Goal: Transaction & Acquisition: Purchase product/service

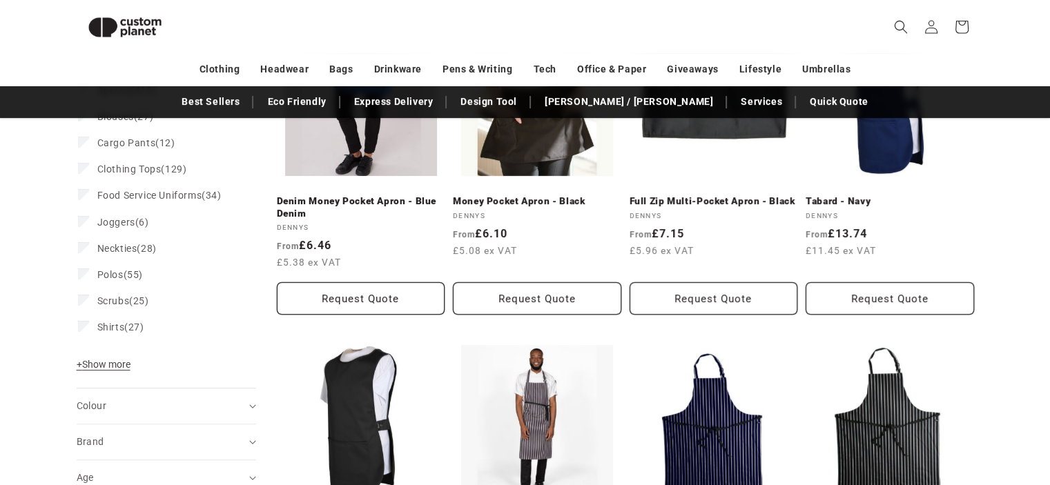
scroll to position [257, 0]
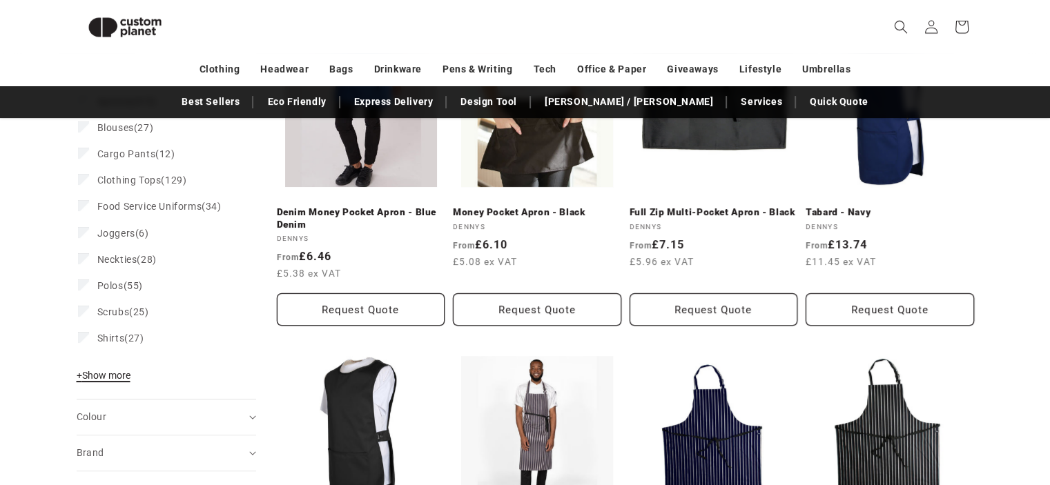
click at [96, 375] on span "+ Show more" at bounding box center [104, 375] width 54 height 11
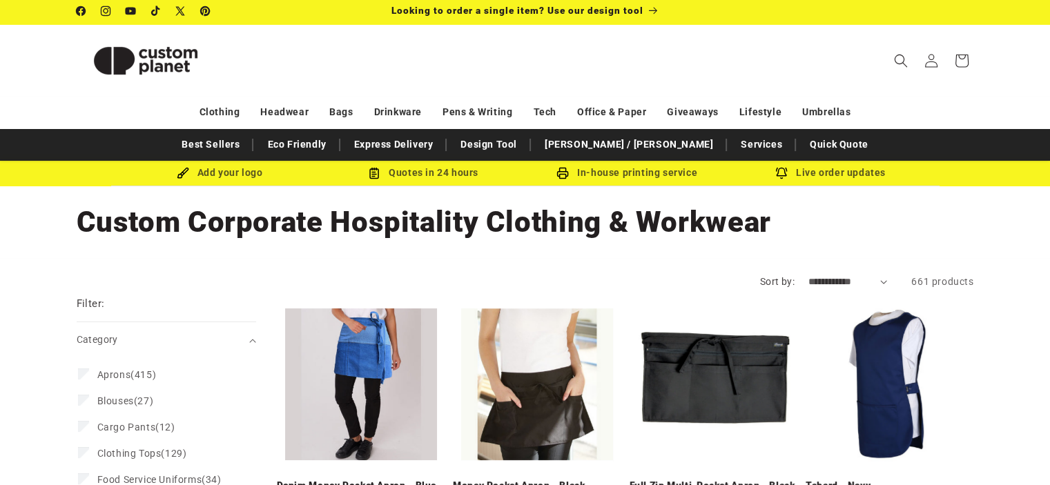
scroll to position [0, 0]
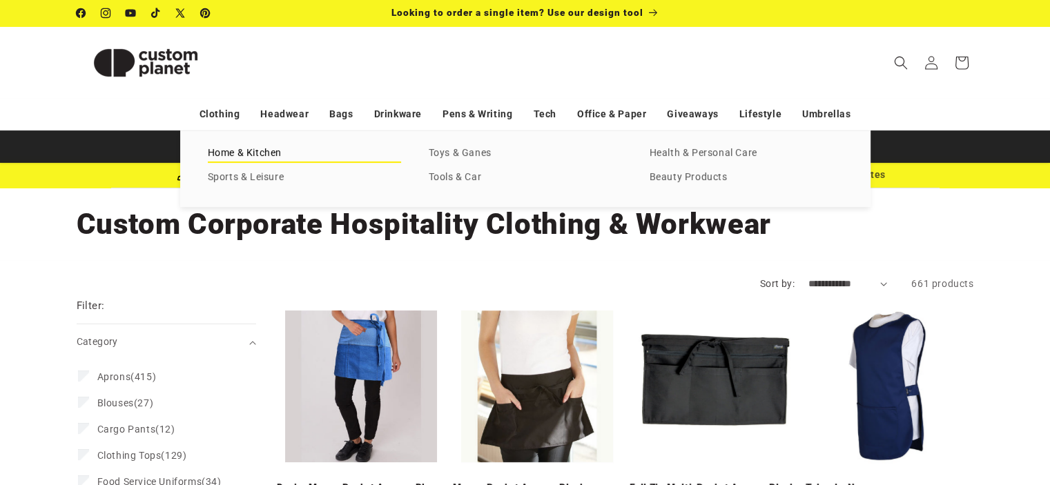
click at [253, 151] on link "Home & Kitchen" at bounding box center [304, 153] width 193 height 19
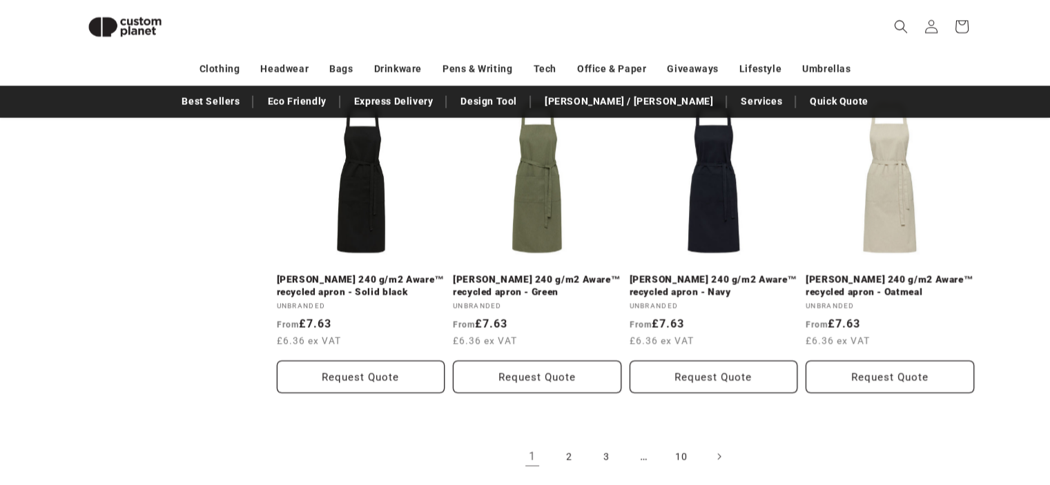
scroll to position [3020, 0]
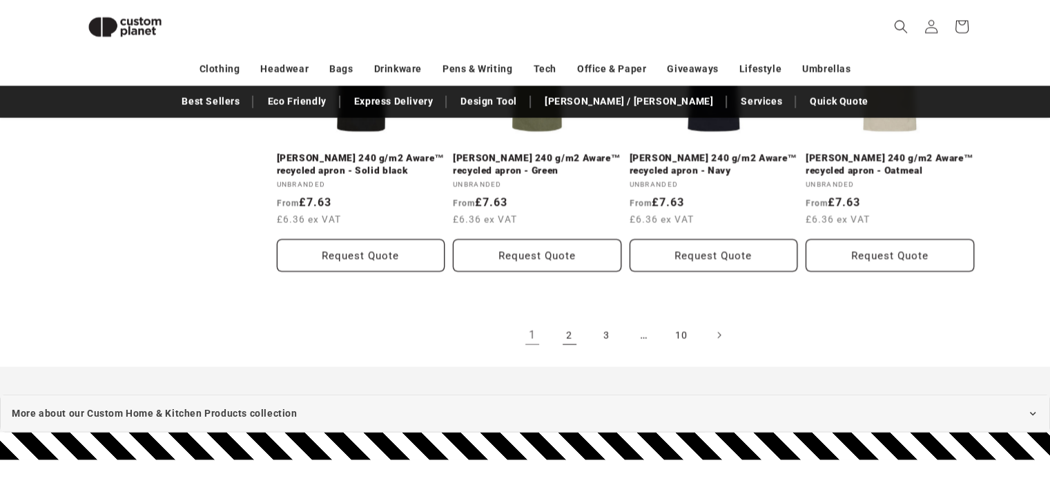
click at [572, 325] on link "2" at bounding box center [569, 335] width 30 height 30
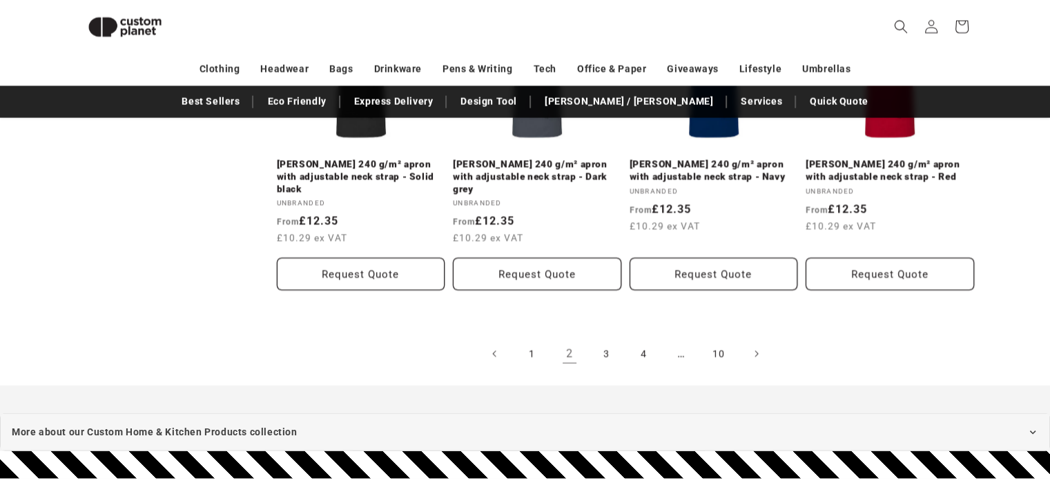
scroll to position [3019, 0]
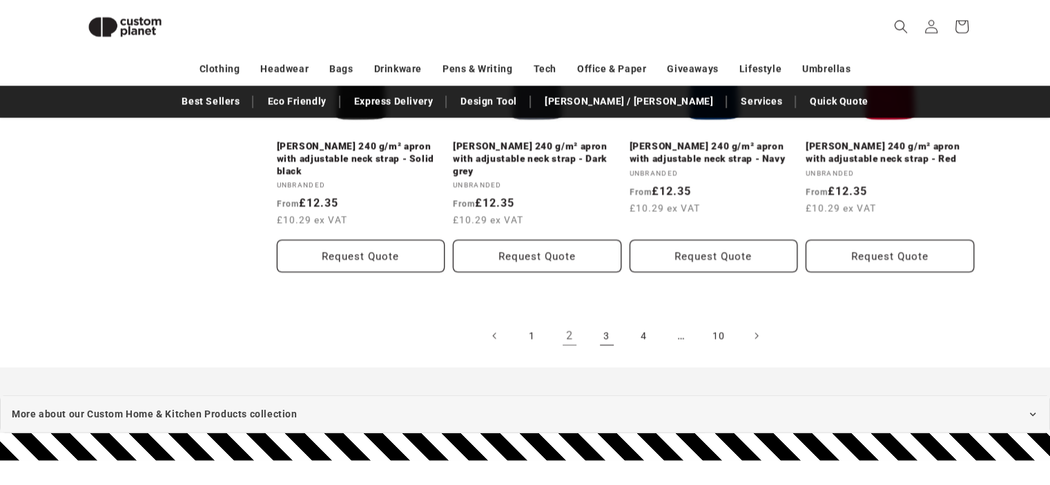
click at [608, 321] on link "3" at bounding box center [607, 336] width 30 height 30
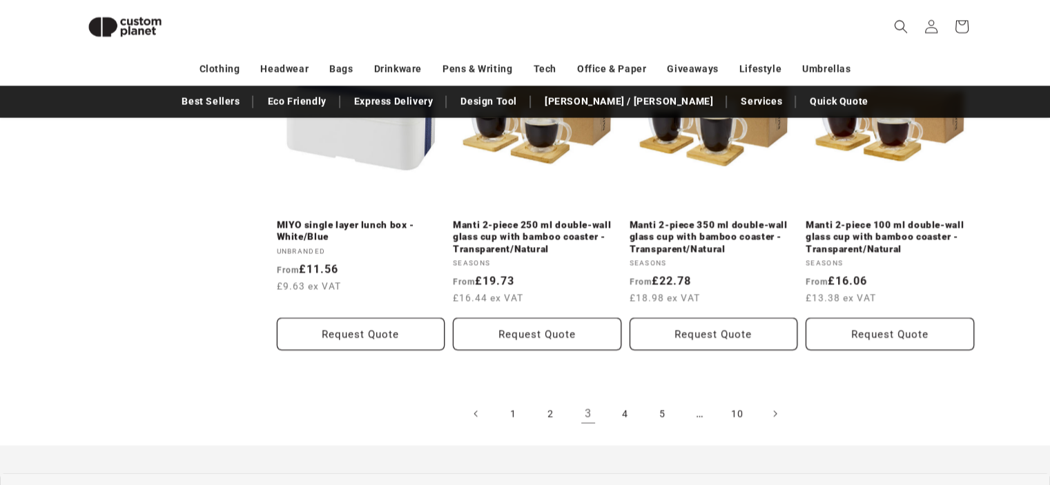
scroll to position [2950, 0]
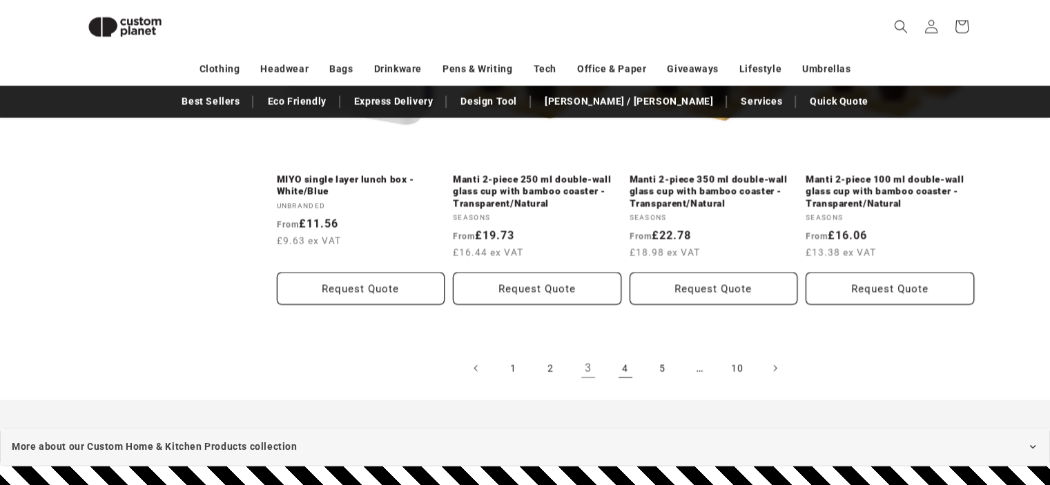
click at [624, 367] on link "4" at bounding box center [625, 369] width 30 height 30
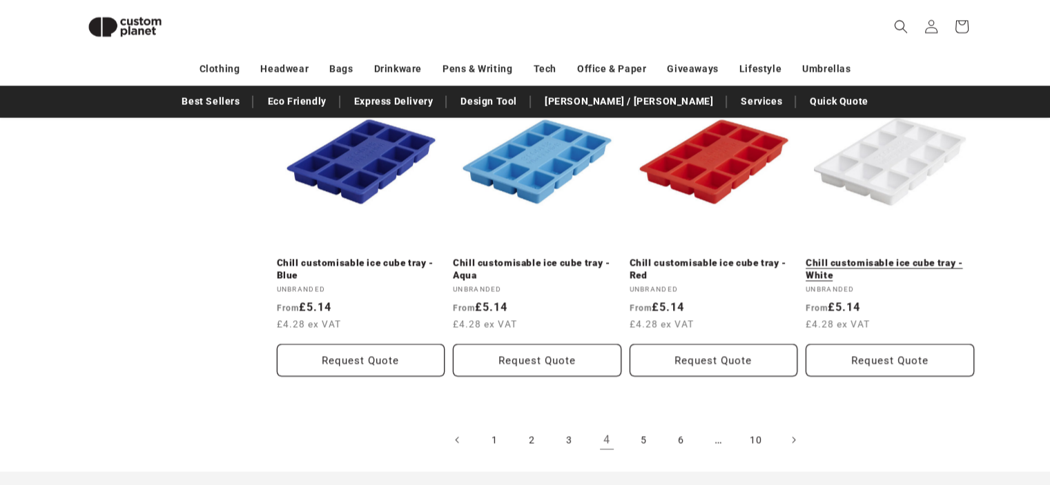
scroll to position [2951, 0]
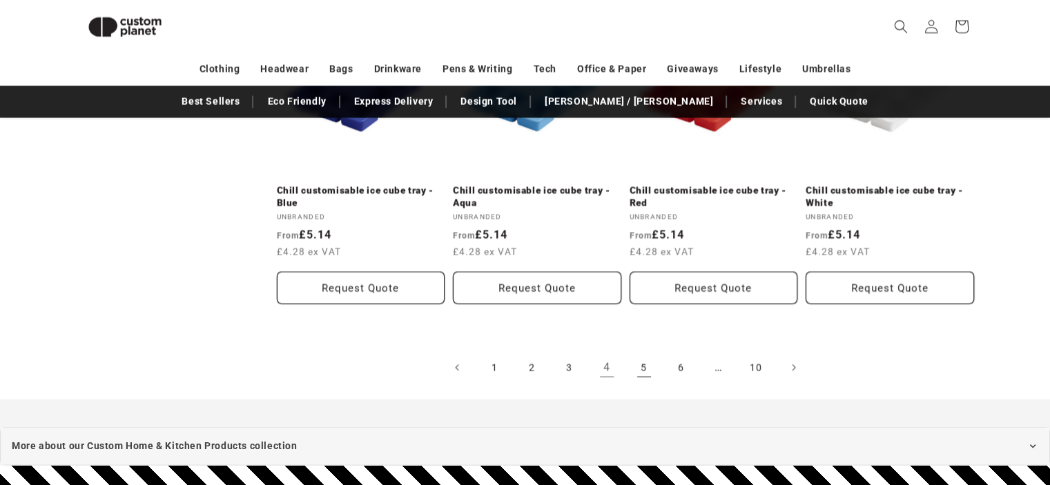
click at [652, 353] on link "5" at bounding box center [644, 368] width 30 height 30
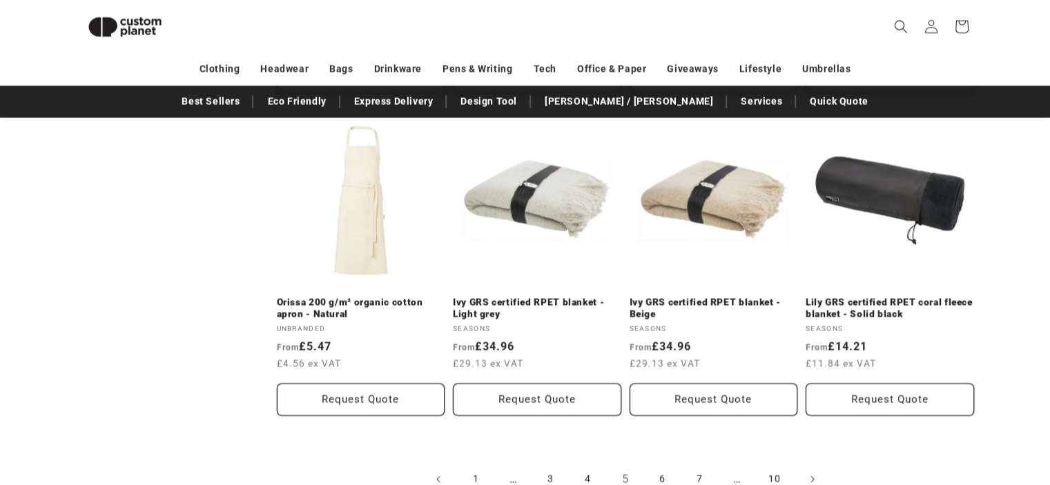
scroll to position [2950, 0]
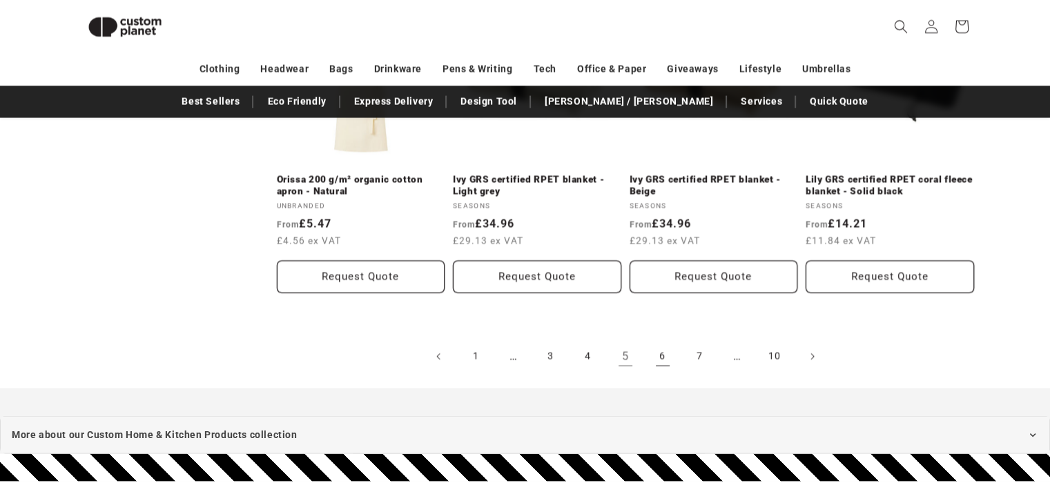
click at [671, 358] on link "6" at bounding box center [663, 357] width 30 height 30
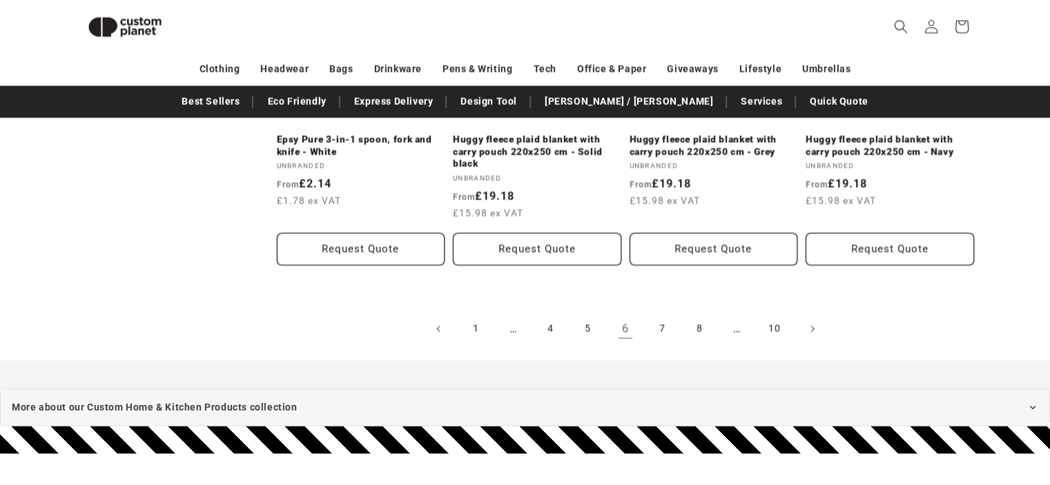
scroll to position [3019, 0]
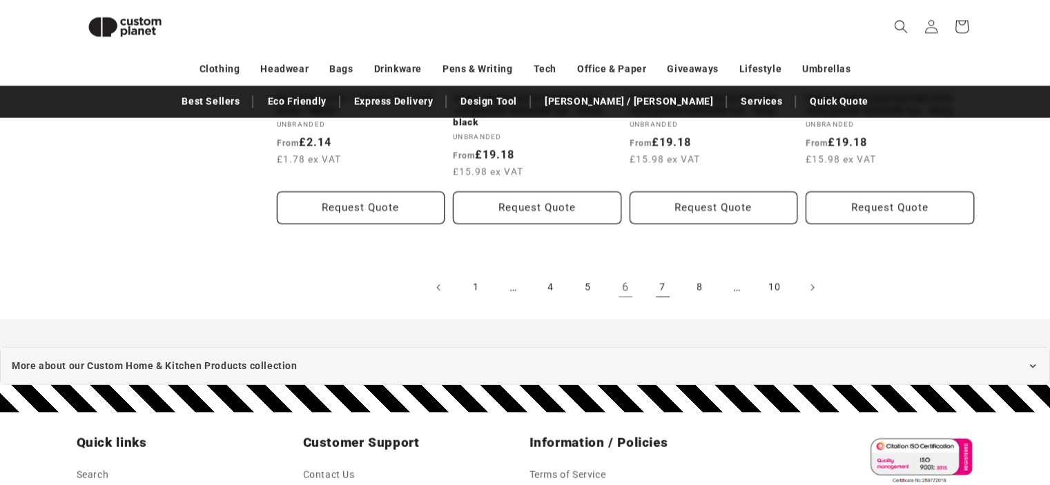
click at [664, 289] on link "7" at bounding box center [663, 288] width 30 height 30
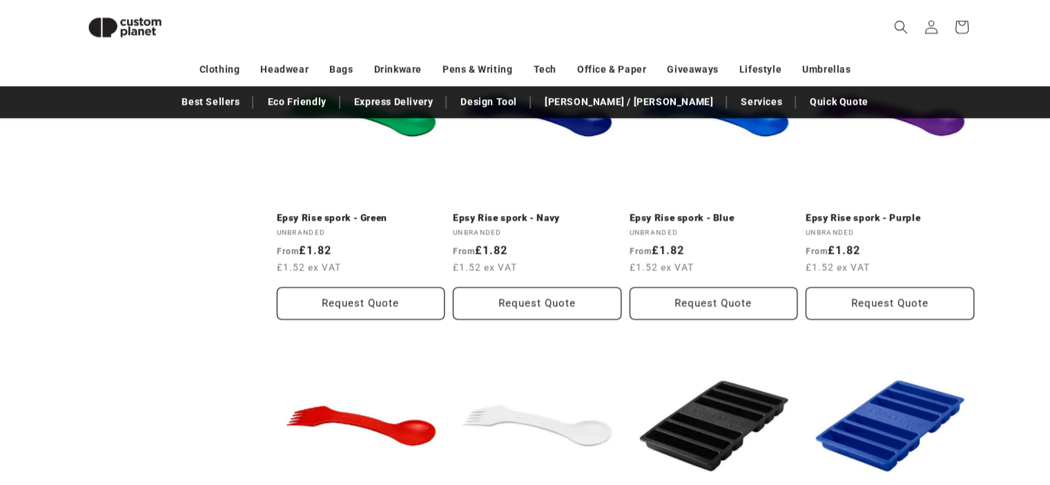
scroll to position [1569, 0]
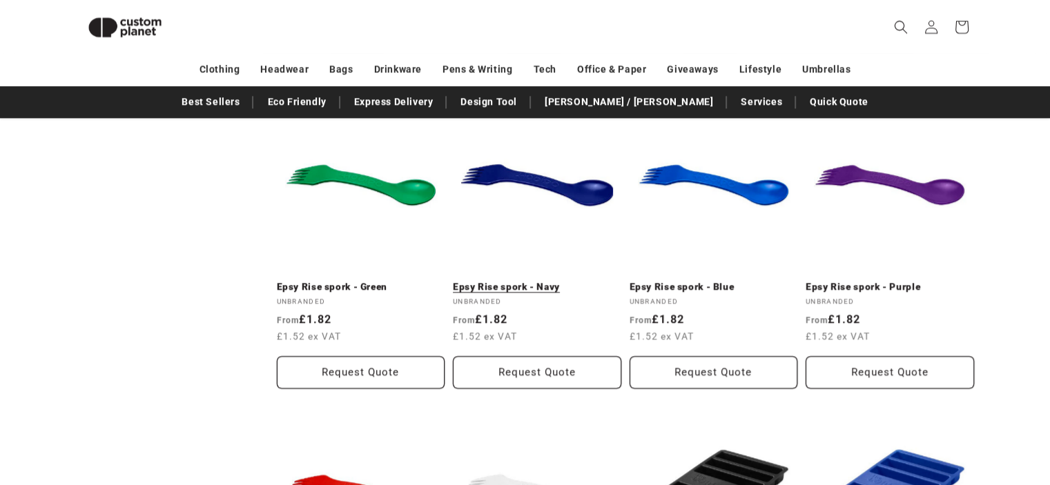
click at [512, 281] on link "Epsy Rise spork - Navy" at bounding box center [537, 287] width 168 height 12
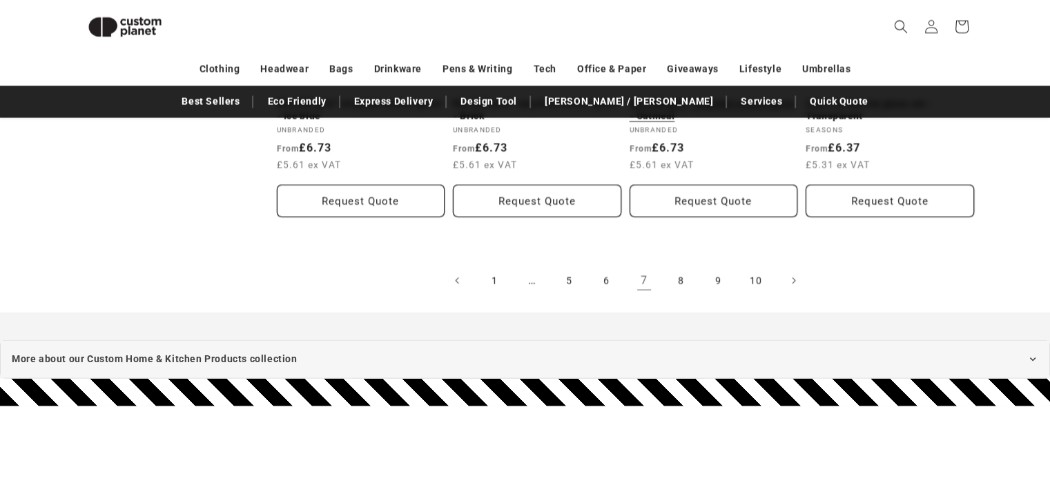
scroll to position [3019, 0]
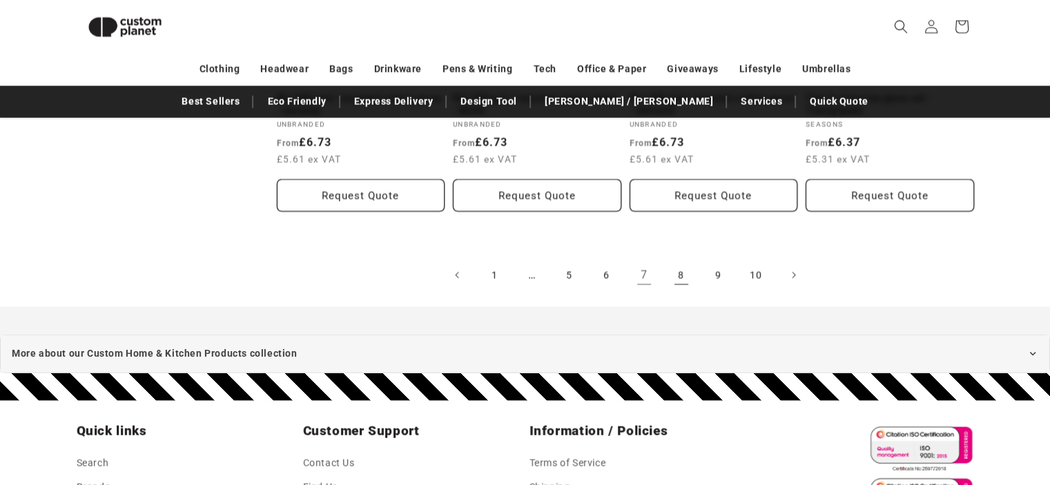
click at [675, 269] on link "8" at bounding box center [681, 275] width 30 height 30
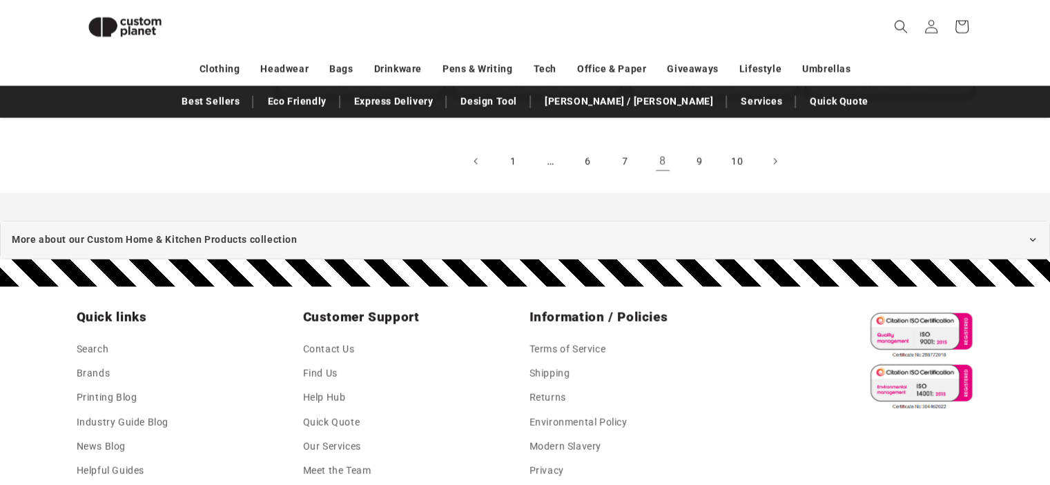
scroll to position [2950, 0]
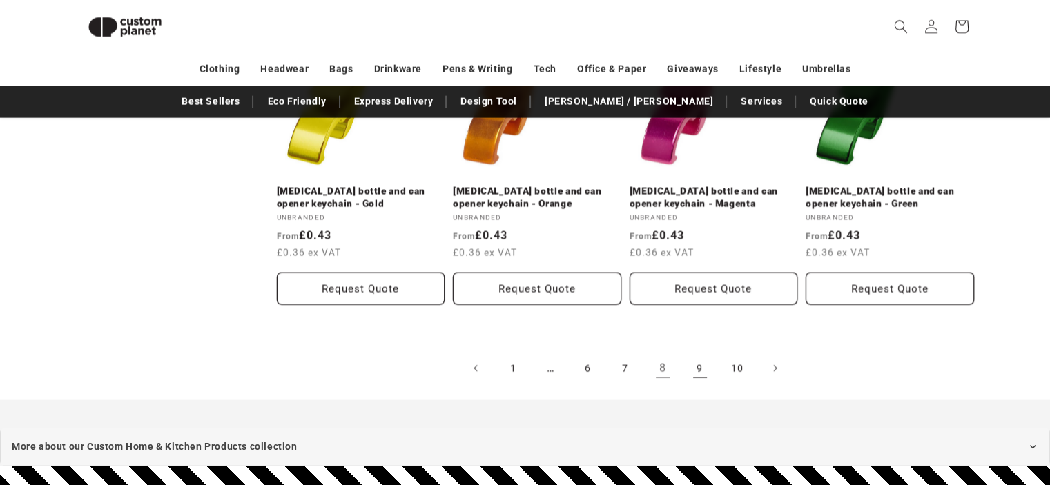
click at [699, 364] on link "9" at bounding box center [700, 369] width 30 height 30
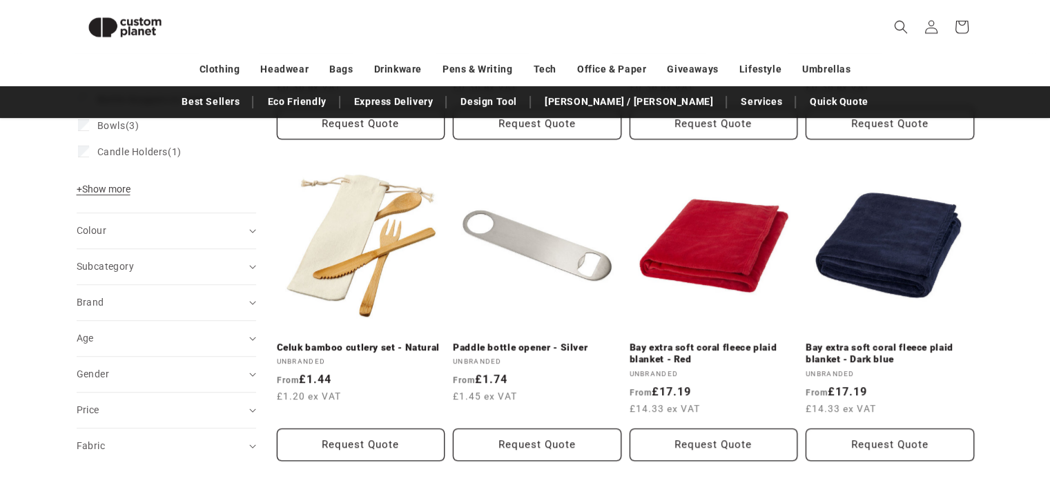
scroll to position [533, 0]
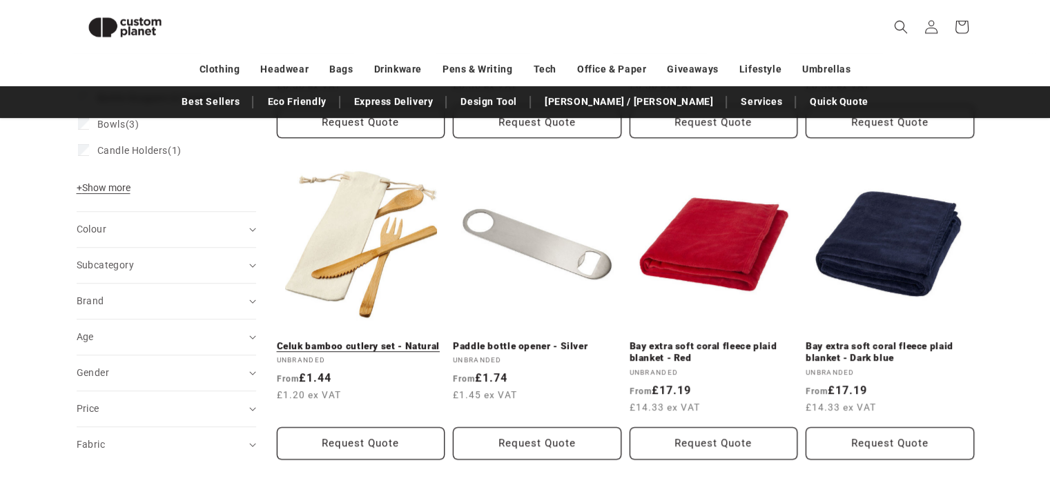
click at [365, 345] on link "Celuk bamboo cutlery set - Natural" at bounding box center [361, 346] width 168 height 12
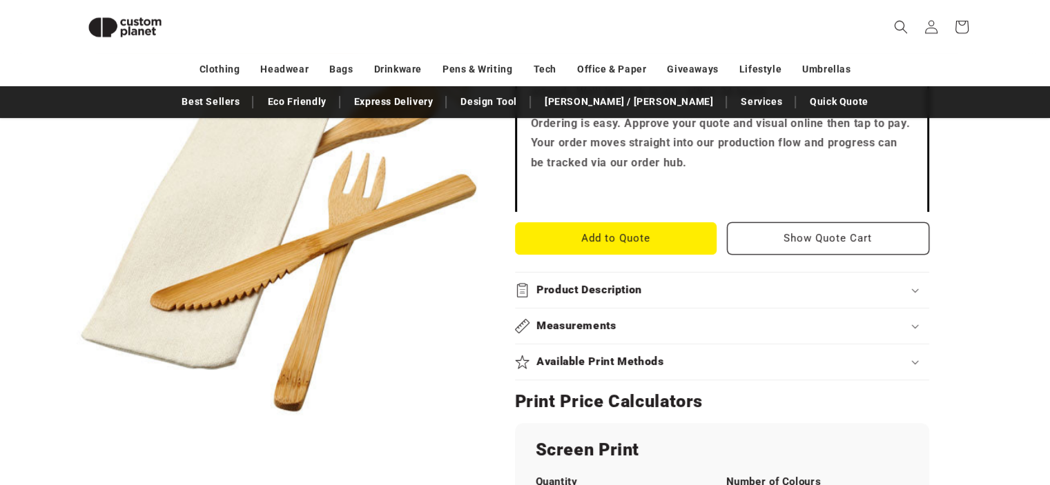
scroll to position [464, 0]
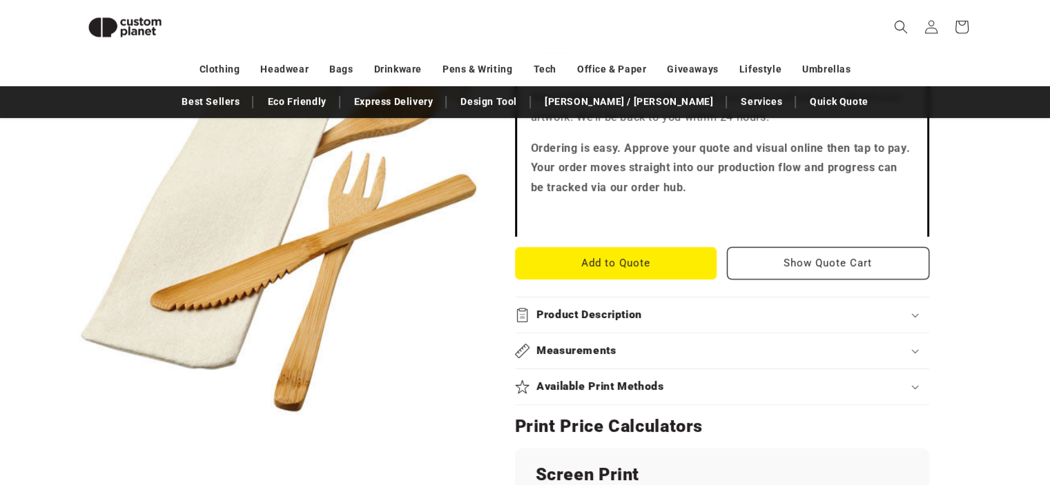
click at [596, 312] on h2 "Product Description" at bounding box center [590, 315] width 106 height 15
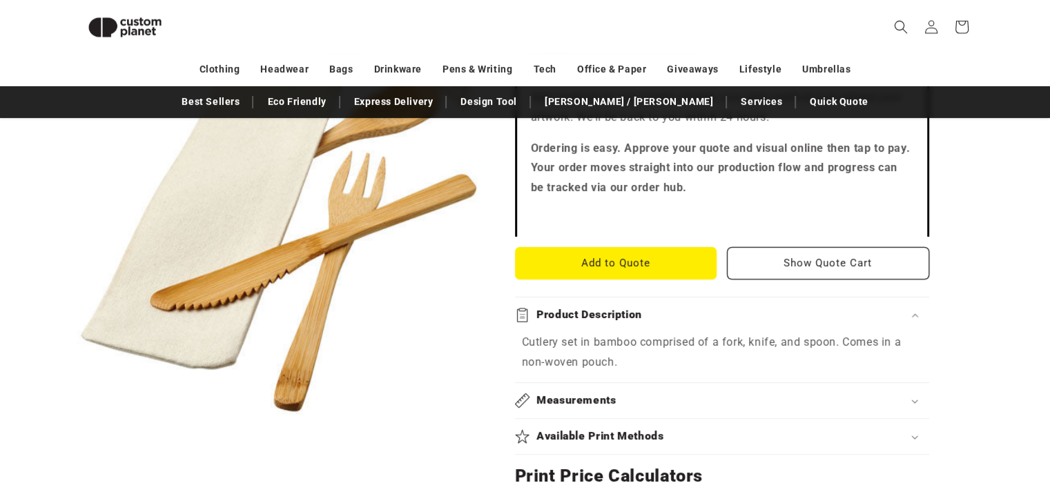
click at [599, 400] on h2 "Measurements" at bounding box center [577, 401] width 80 height 15
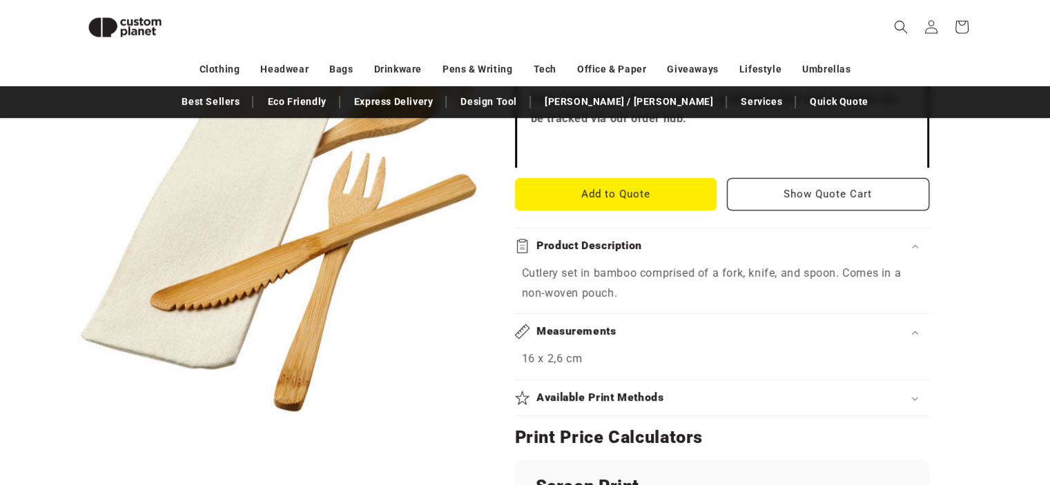
scroll to position [602, 0]
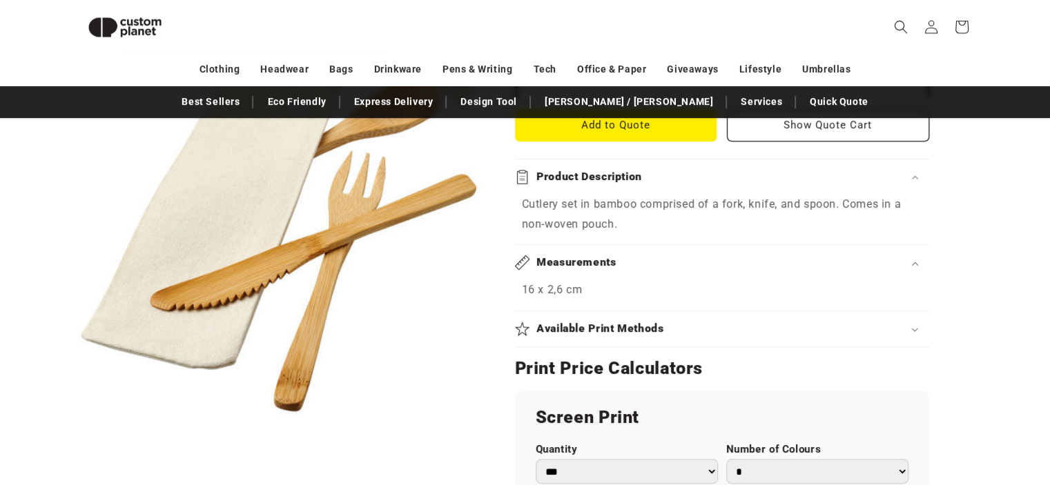
click at [614, 325] on h2 "Available Print Methods" at bounding box center [601, 329] width 128 height 15
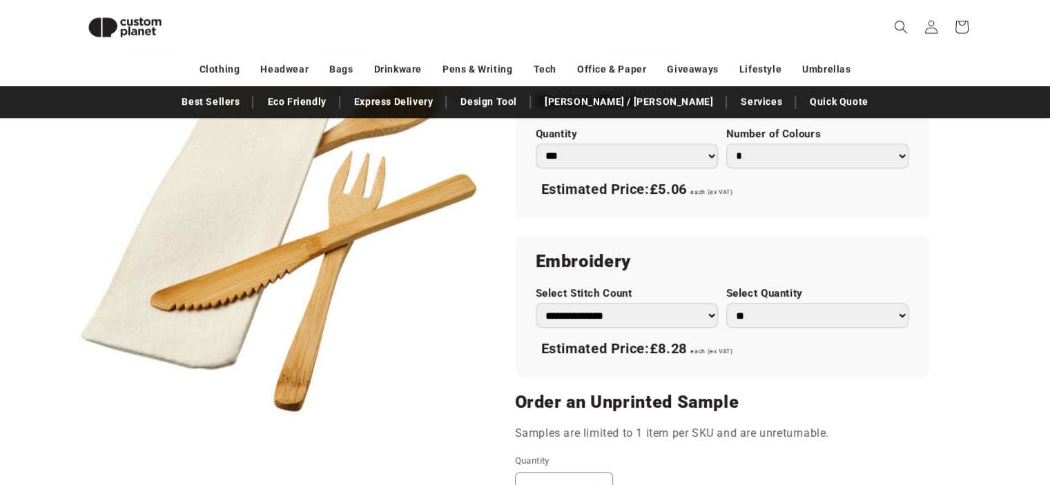
scroll to position [947, 0]
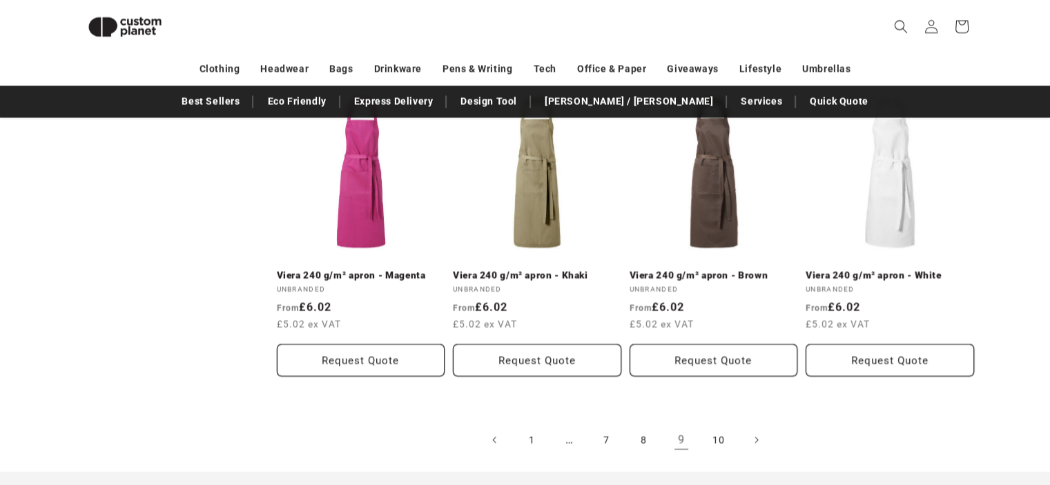
scroll to position [3000, 0]
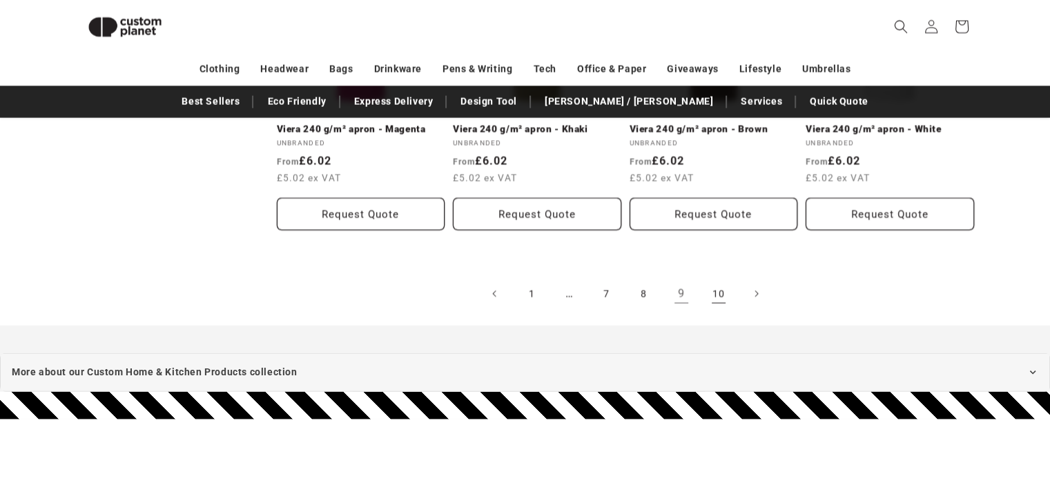
click at [718, 298] on link "10" at bounding box center [719, 294] width 30 height 30
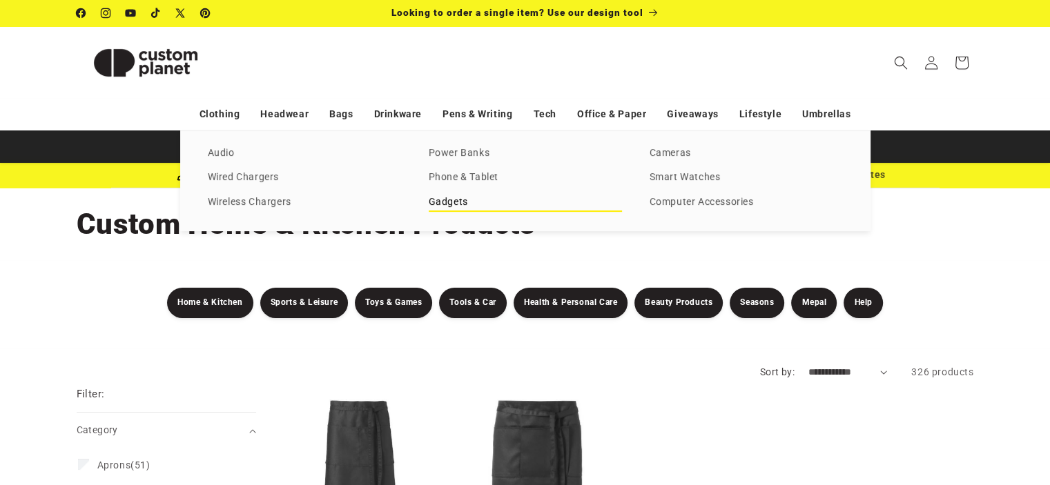
click at [455, 197] on link "Gadgets" at bounding box center [525, 202] width 193 height 19
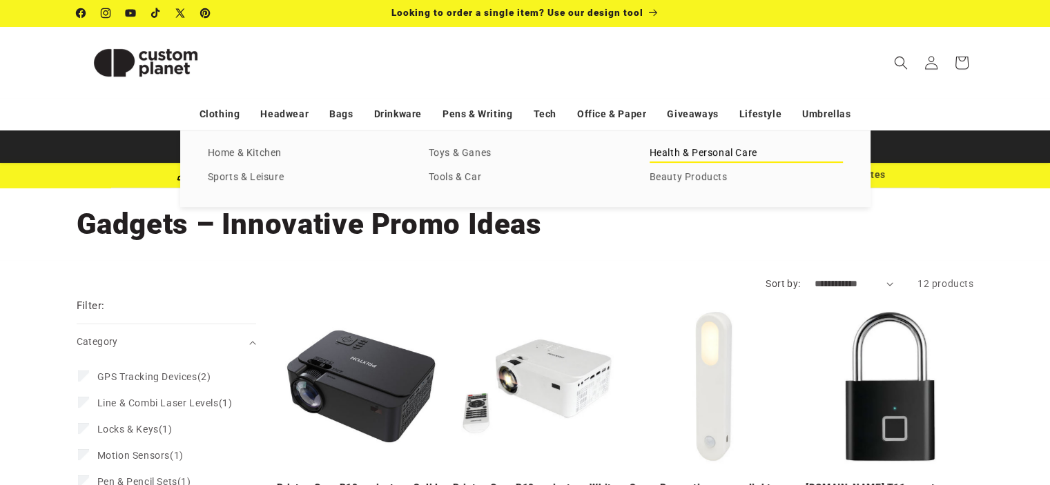
click at [729, 156] on link "Health & Personal Care" at bounding box center [746, 153] width 193 height 19
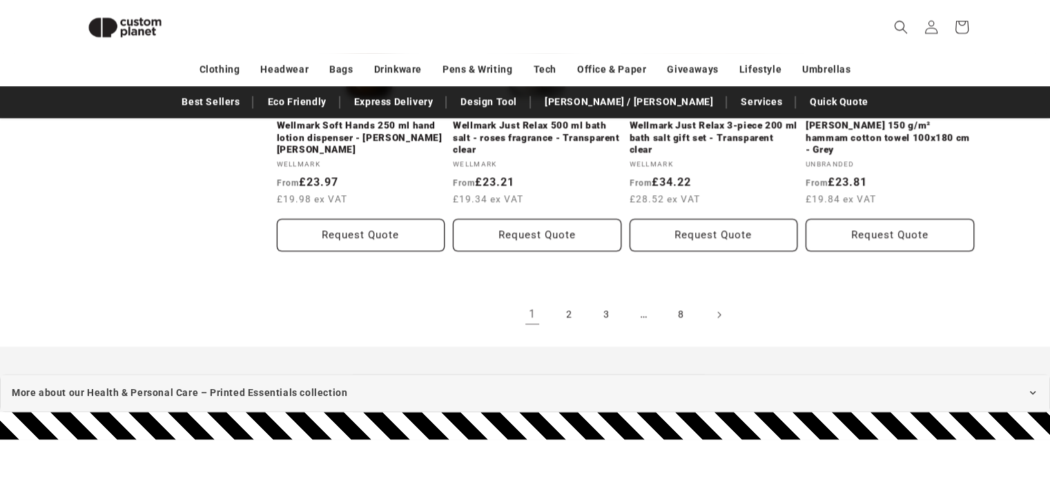
scroll to position [1707, 0]
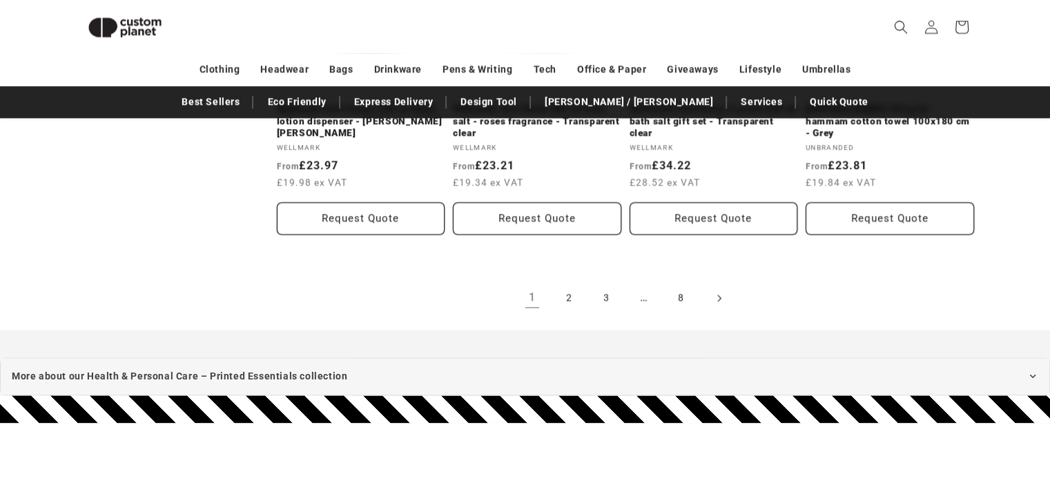
click at [717, 298] on icon "Next page" at bounding box center [719, 298] width 4 height 15
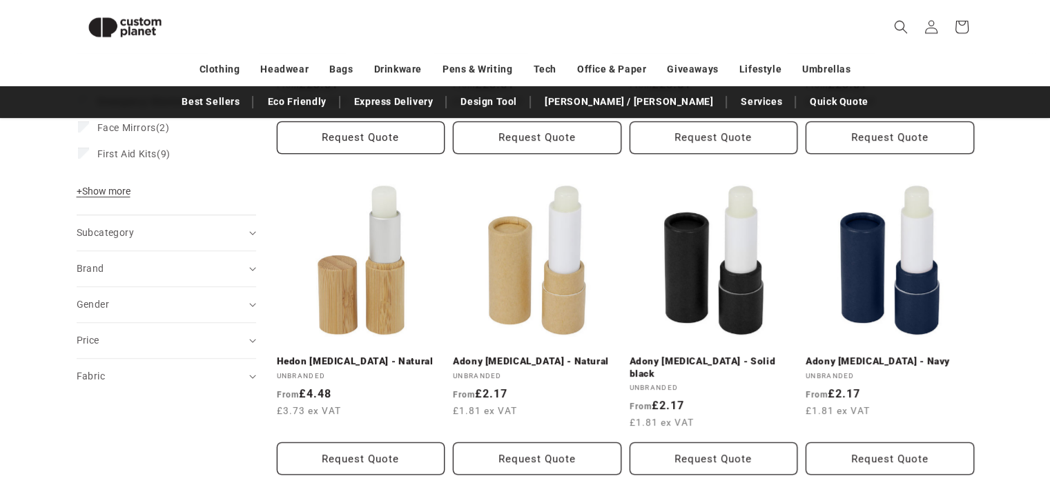
scroll to position [464, 0]
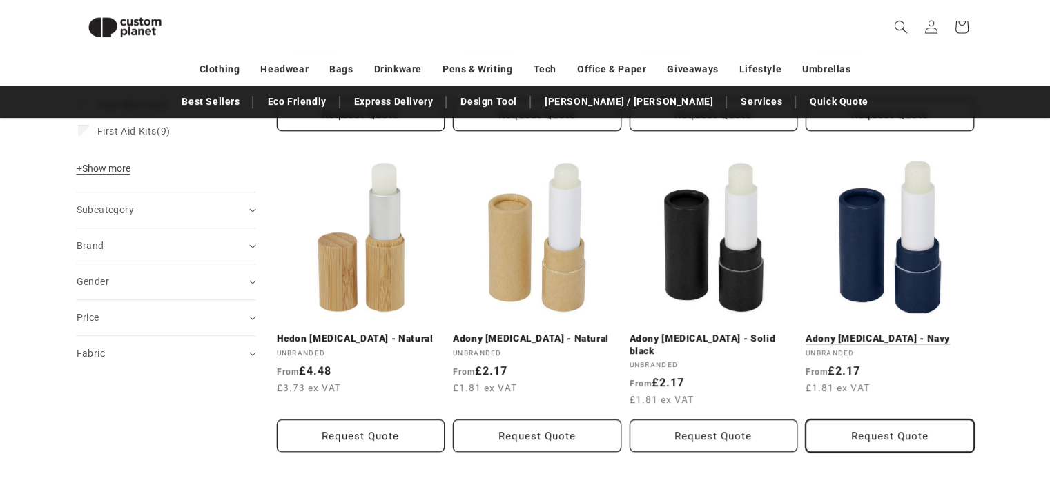
click at [895, 420] on button "Request Quote" at bounding box center [890, 436] width 168 height 32
click at [870, 420] on button "Request Quote" at bounding box center [890, 436] width 168 height 32
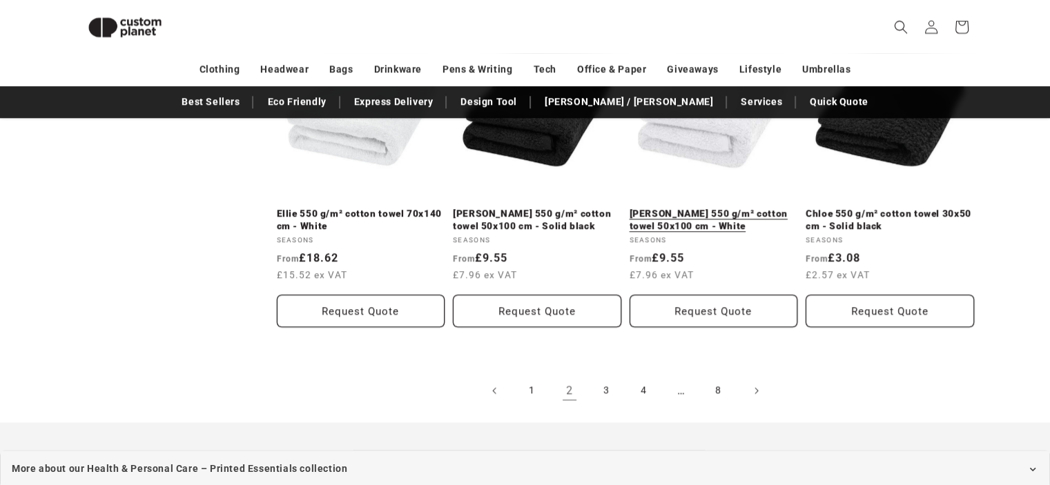
scroll to position [1638, 0]
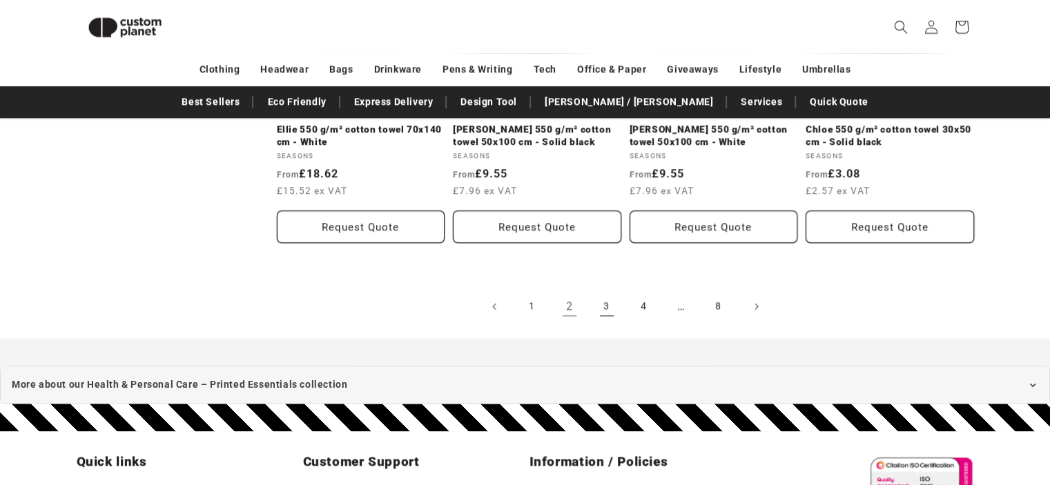
click at [610, 291] on link "3" at bounding box center [607, 306] width 30 height 30
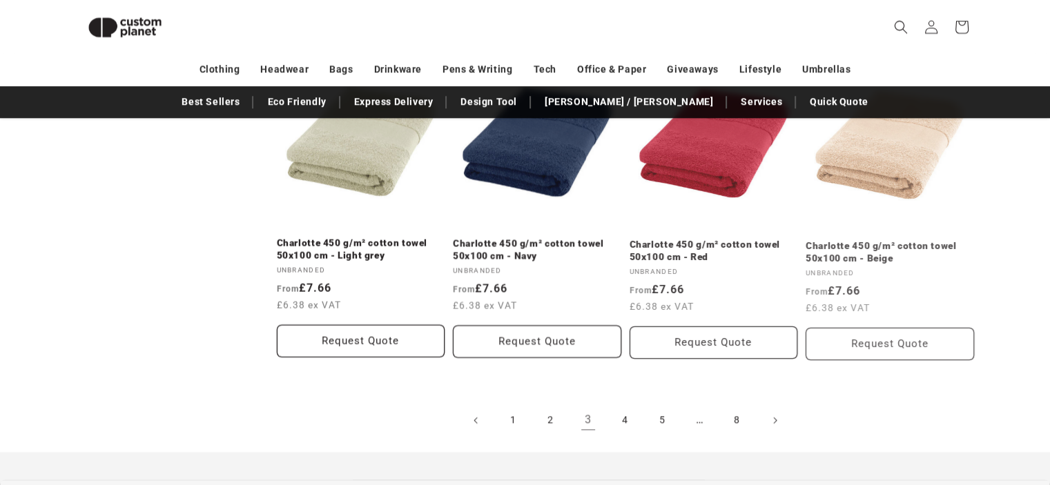
scroll to position [1707, 0]
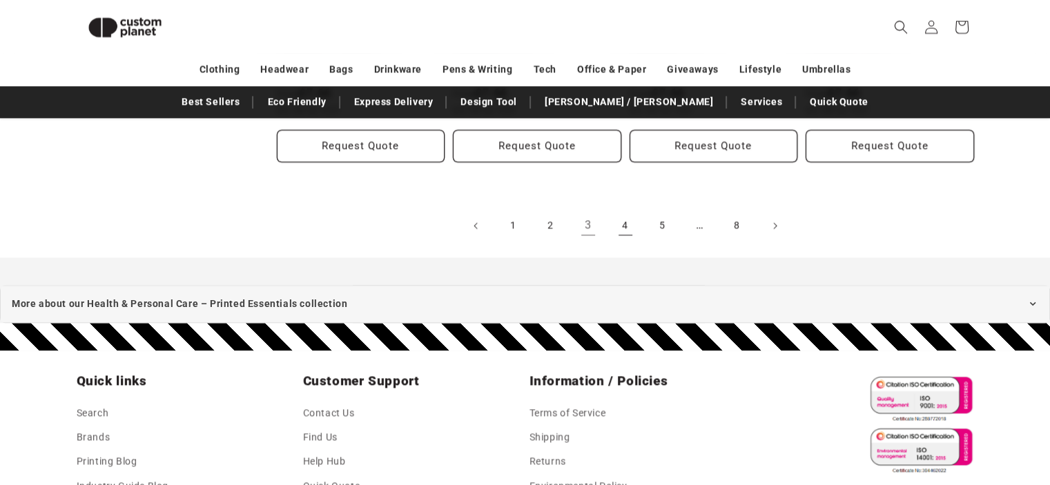
click at [632, 230] on link "4" at bounding box center [625, 226] width 30 height 30
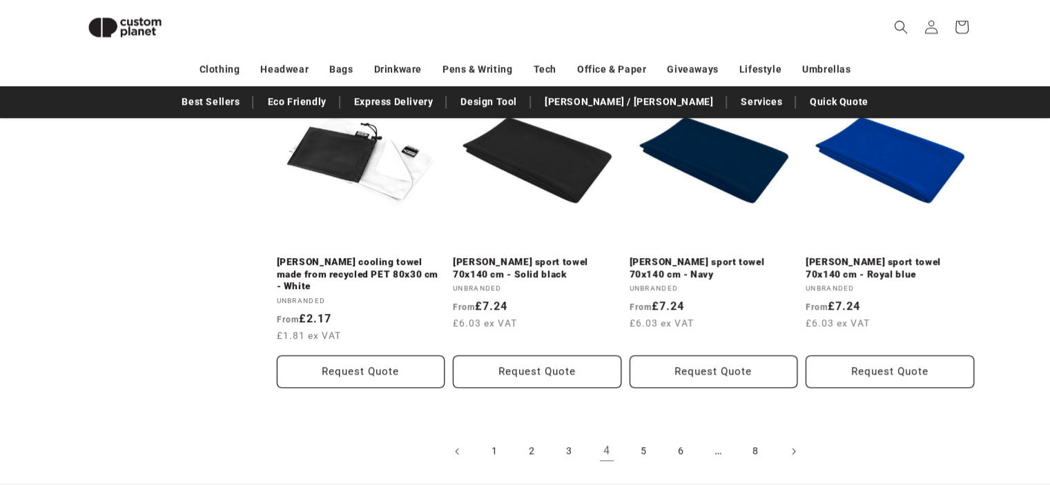
scroll to position [1638, 0]
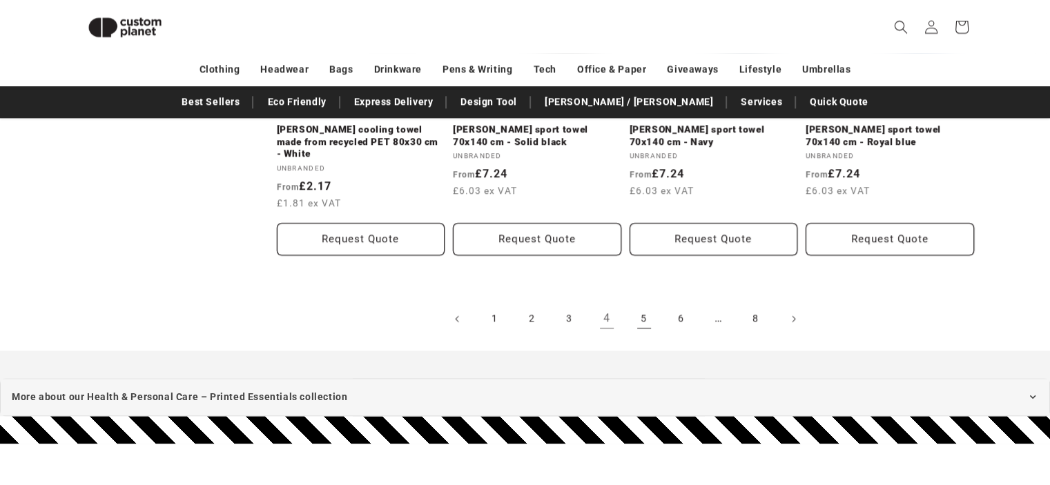
click at [644, 307] on link "5" at bounding box center [644, 319] width 30 height 30
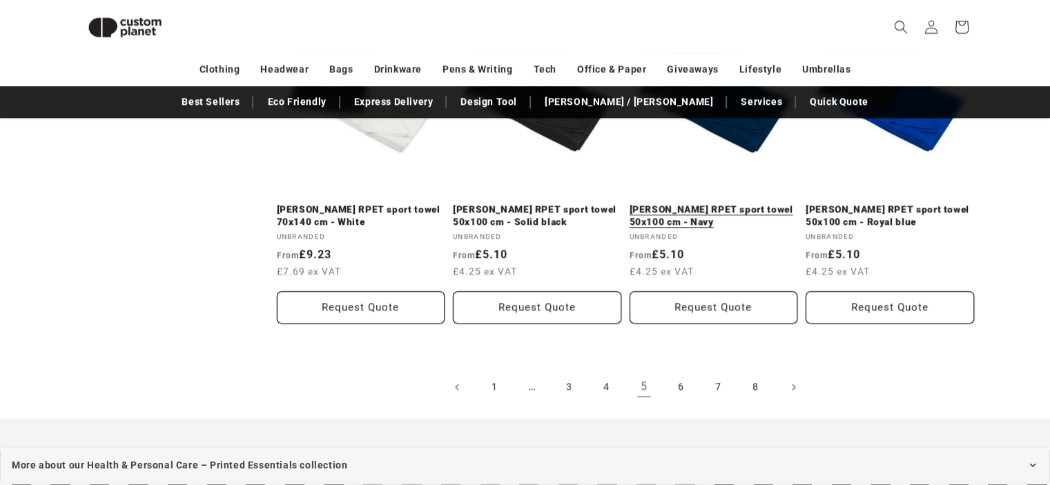
scroll to position [1569, 0]
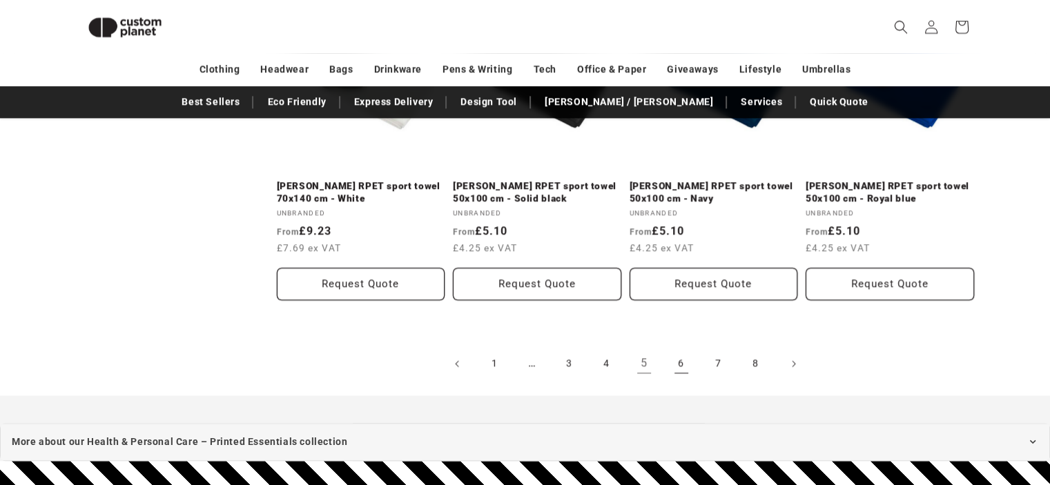
click at [686, 367] on link "6" at bounding box center [681, 364] width 30 height 30
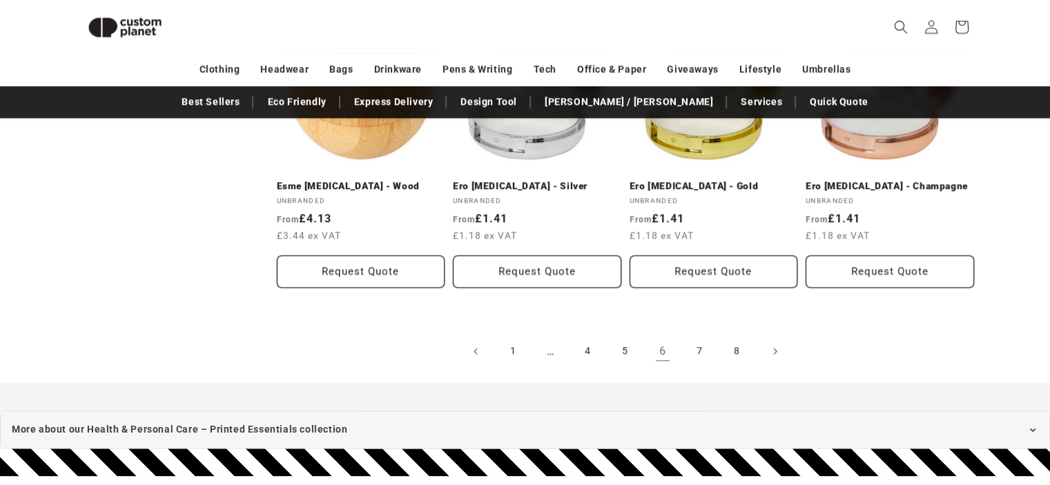
scroll to position [1569, 0]
click at [697, 356] on link "7" at bounding box center [700, 351] width 30 height 30
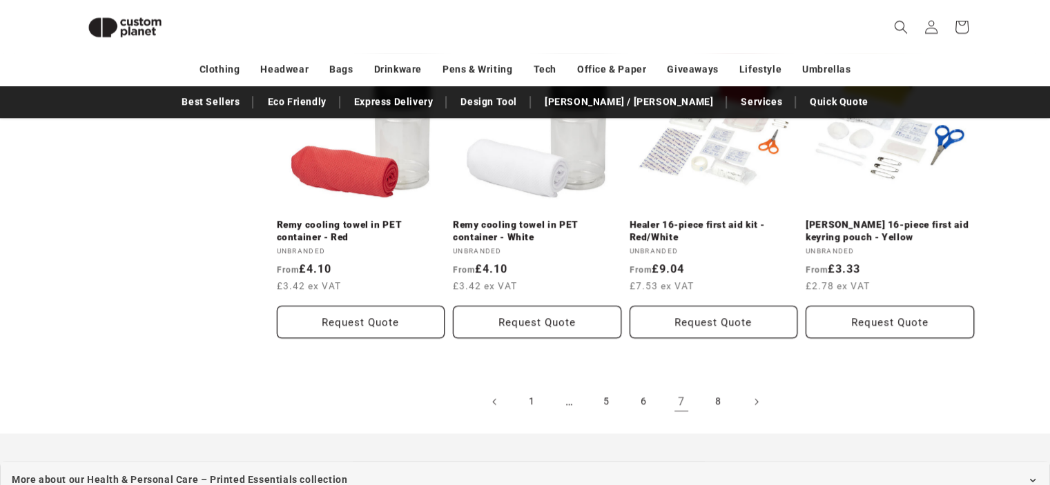
scroll to position [1569, 0]
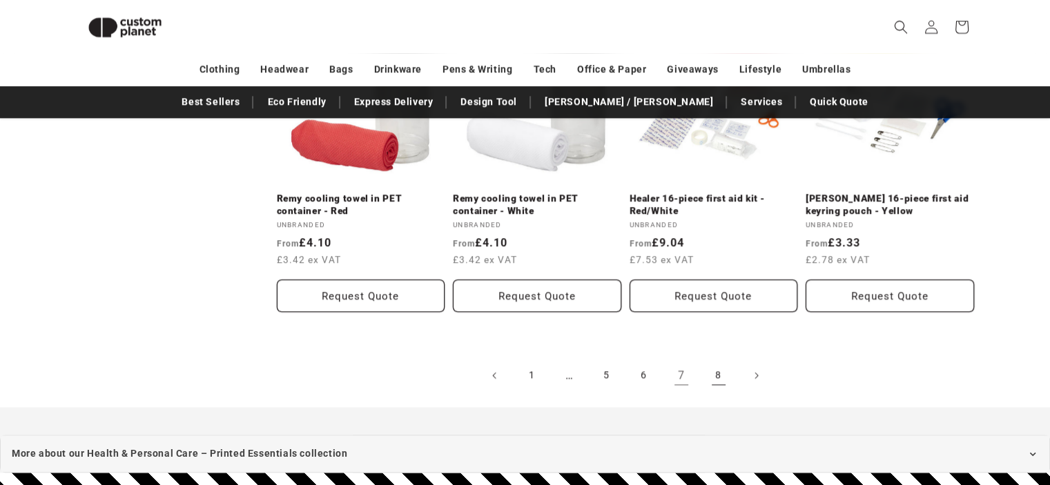
click at [717, 360] on link "8" at bounding box center [719, 375] width 30 height 30
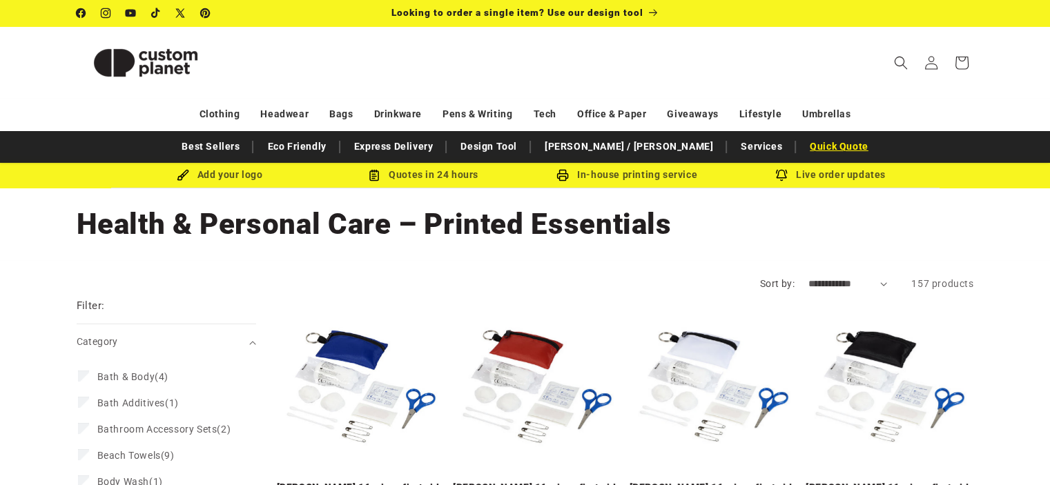
click at [803, 143] on link "Quick Quote" at bounding box center [839, 147] width 73 height 24
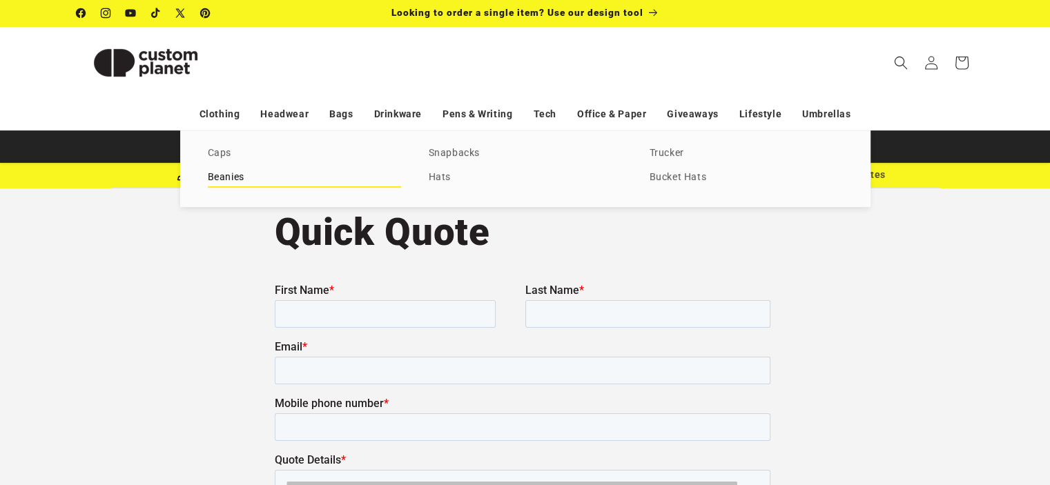
click at [235, 177] on link "Beanies" at bounding box center [304, 177] width 193 height 19
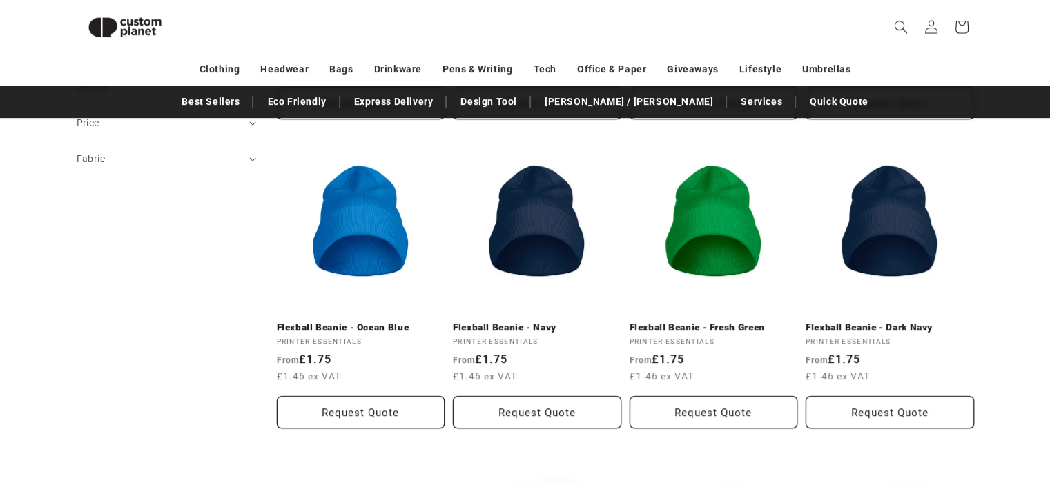
scroll to position [464, 0]
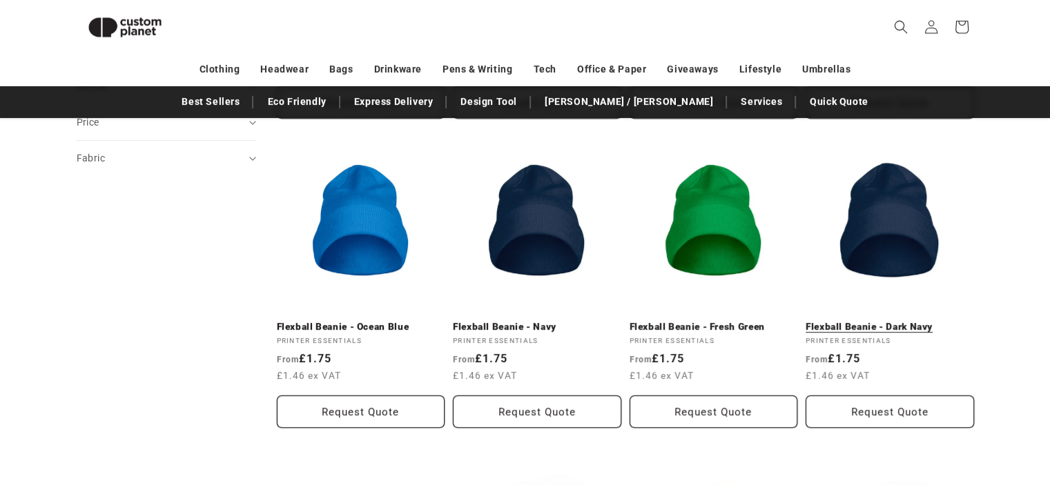
click at [862, 321] on link "Flexball Beanie - Dark Navy" at bounding box center [890, 327] width 168 height 12
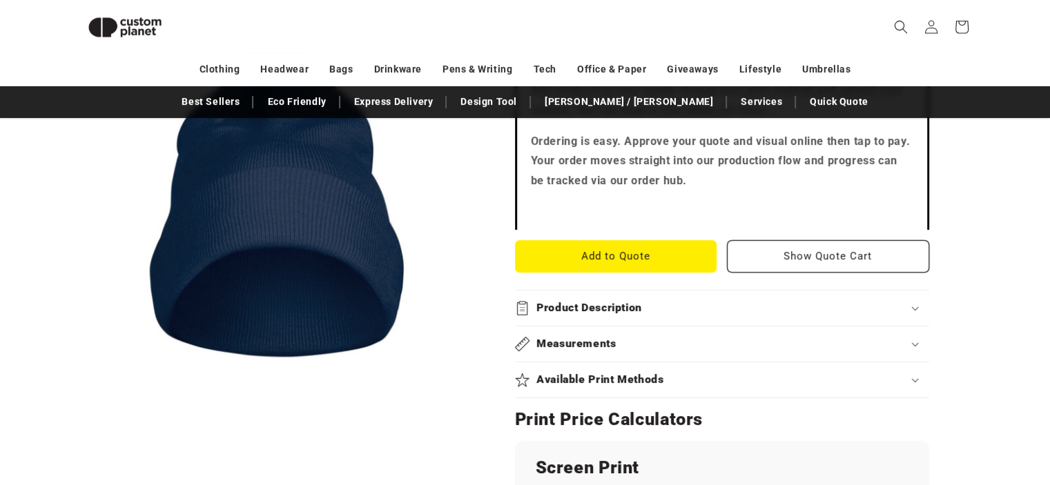
scroll to position [463, 0]
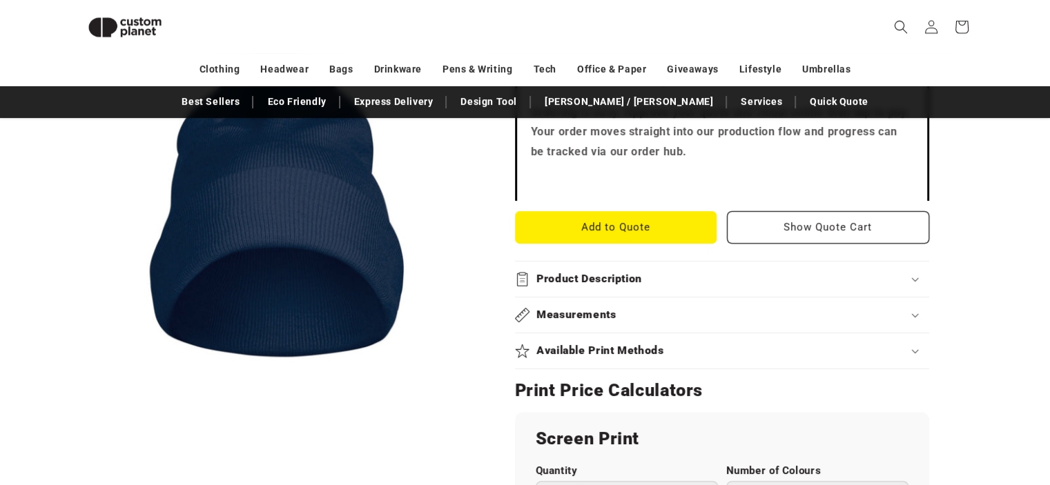
click at [649, 347] on h2 "Available Print Methods" at bounding box center [601, 351] width 128 height 15
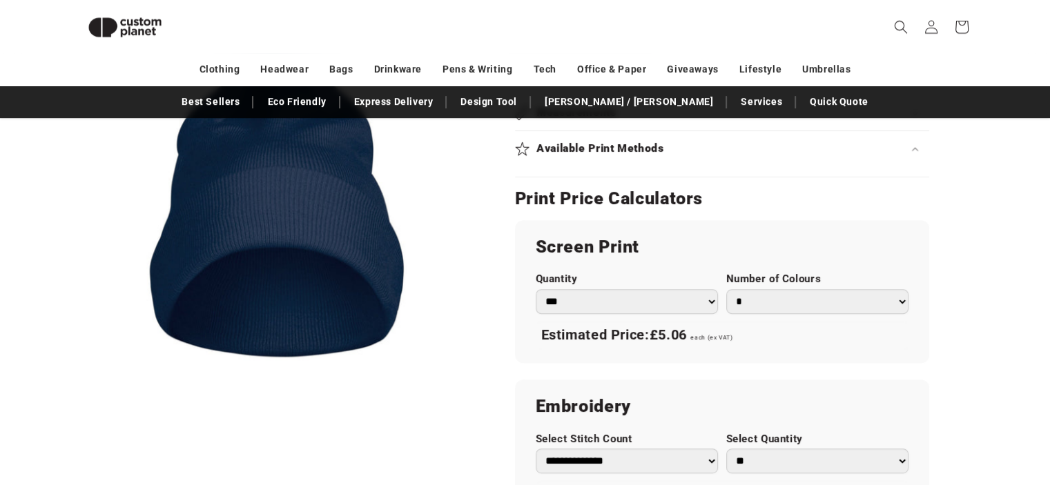
scroll to position [739, 0]
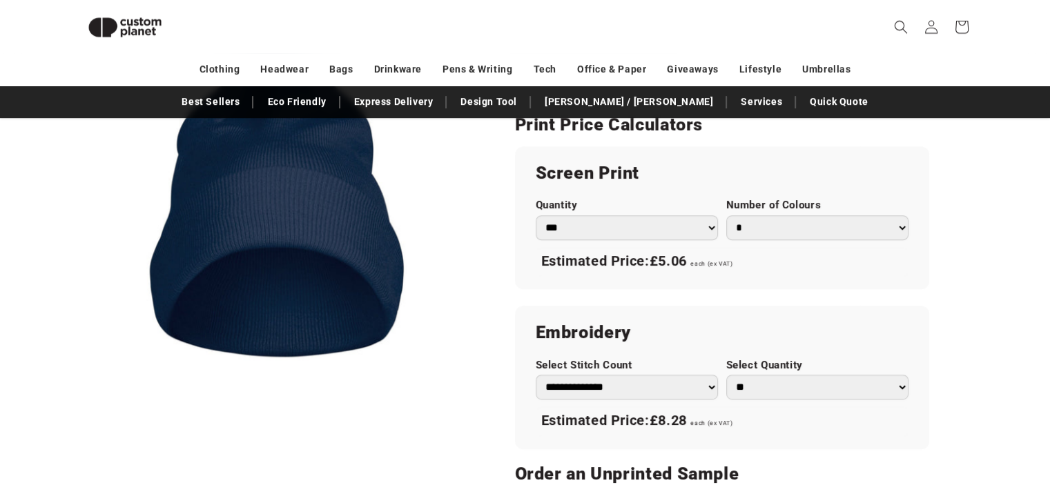
click at [710, 384] on select "**********" at bounding box center [627, 387] width 182 height 25
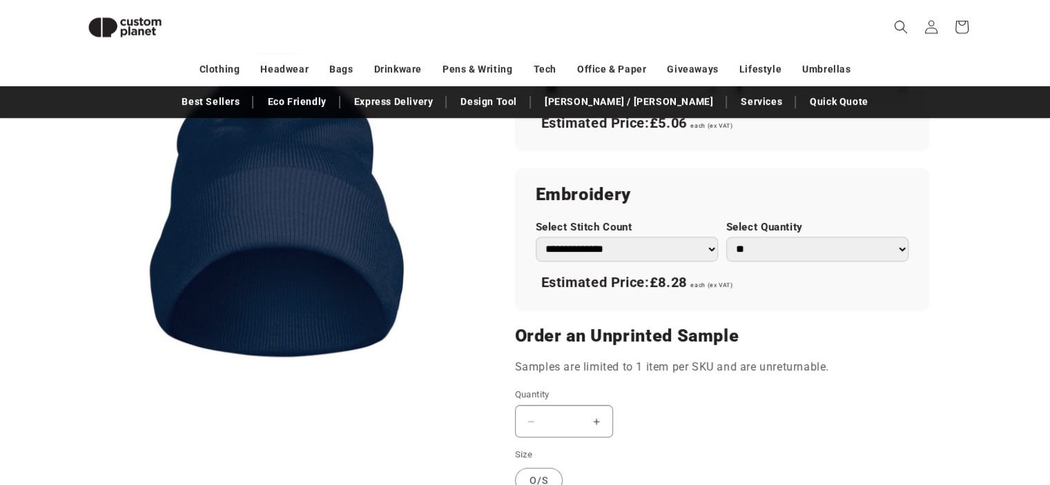
scroll to position [808, 0]
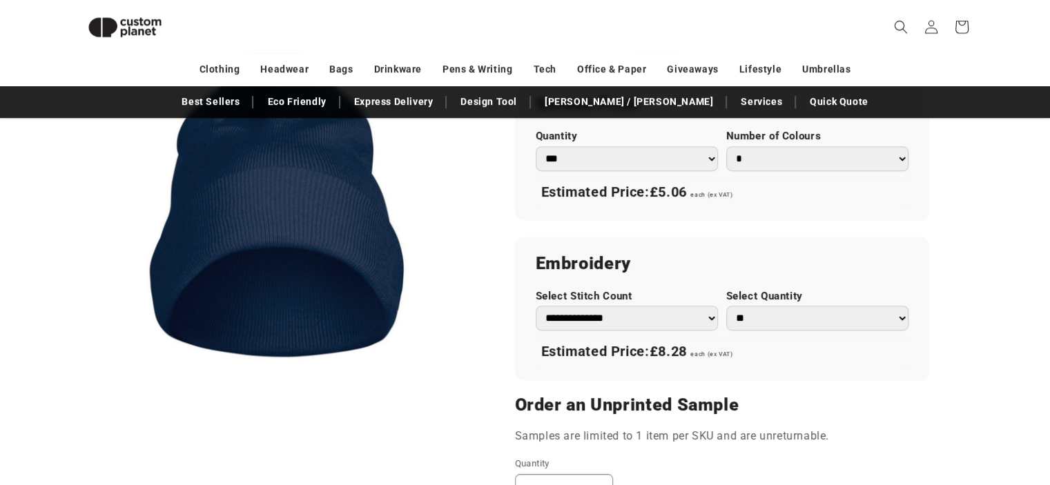
click at [902, 318] on select "** ** *** *** *** **** **** ****" at bounding box center [817, 318] width 182 height 25
select select "**"
click at [726, 306] on select "** ** *** *** *** **** **** ****" at bounding box center [817, 318] width 182 height 25
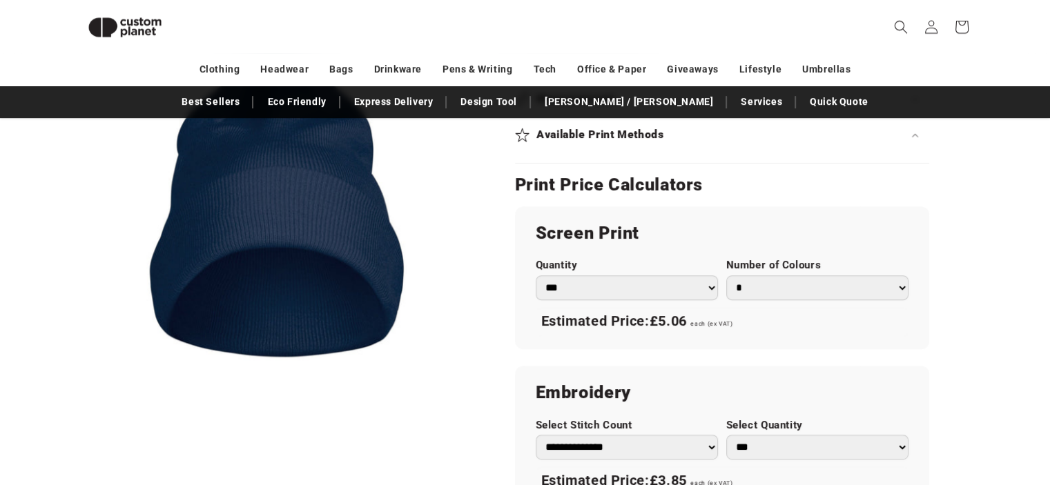
scroll to position [670, 0]
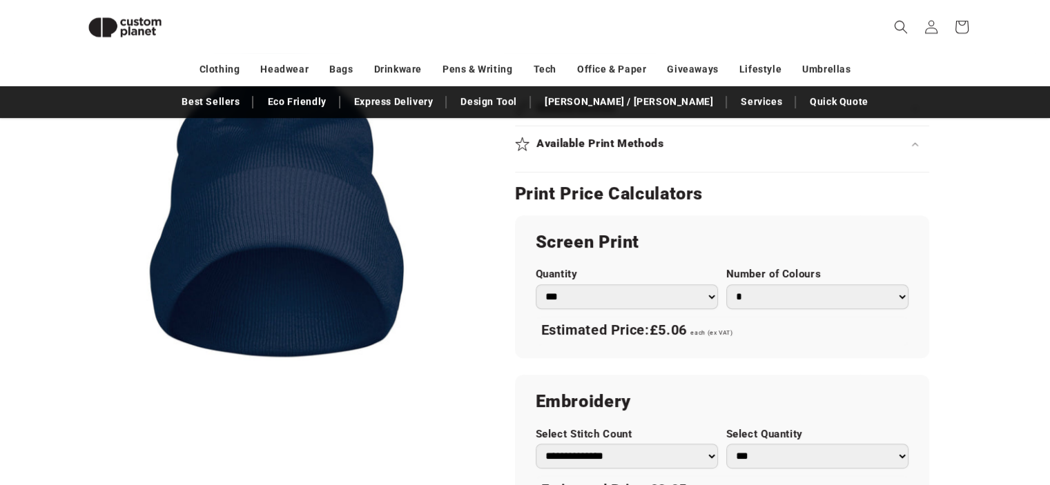
click at [902, 296] on select "* * * * * * *" at bounding box center [817, 296] width 182 height 25
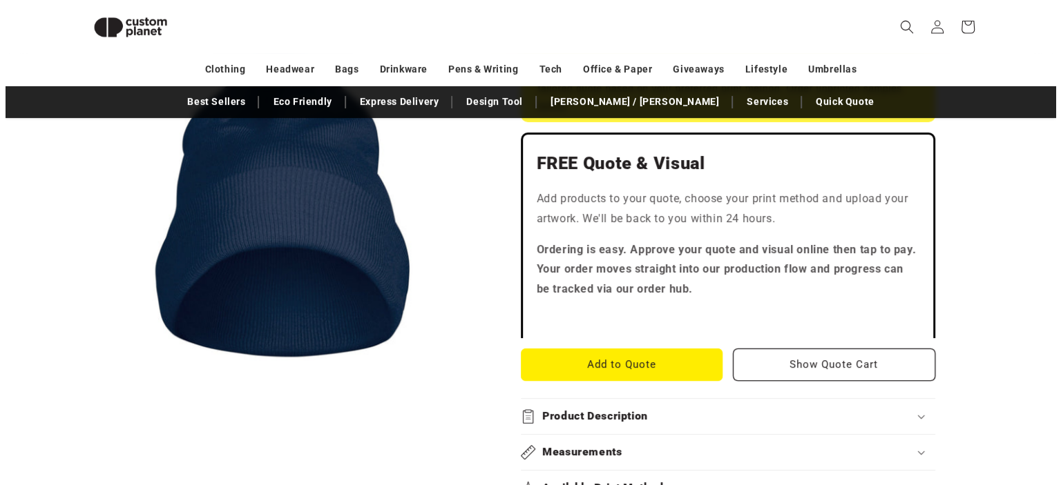
scroll to position [325, 0]
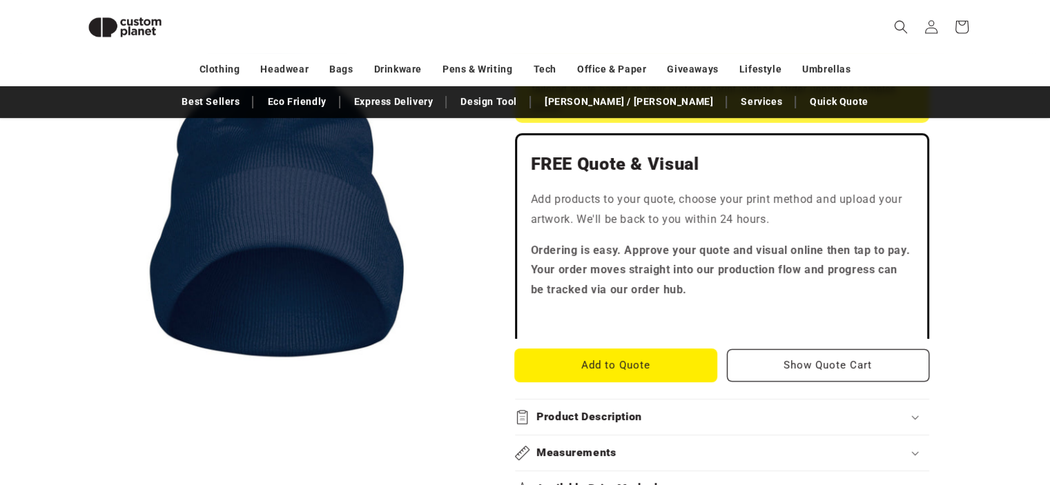
click at [646, 365] on button "Add to Quote" at bounding box center [616, 365] width 202 height 32
